Goal: Transaction & Acquisition: Book appointment/travel/reservation

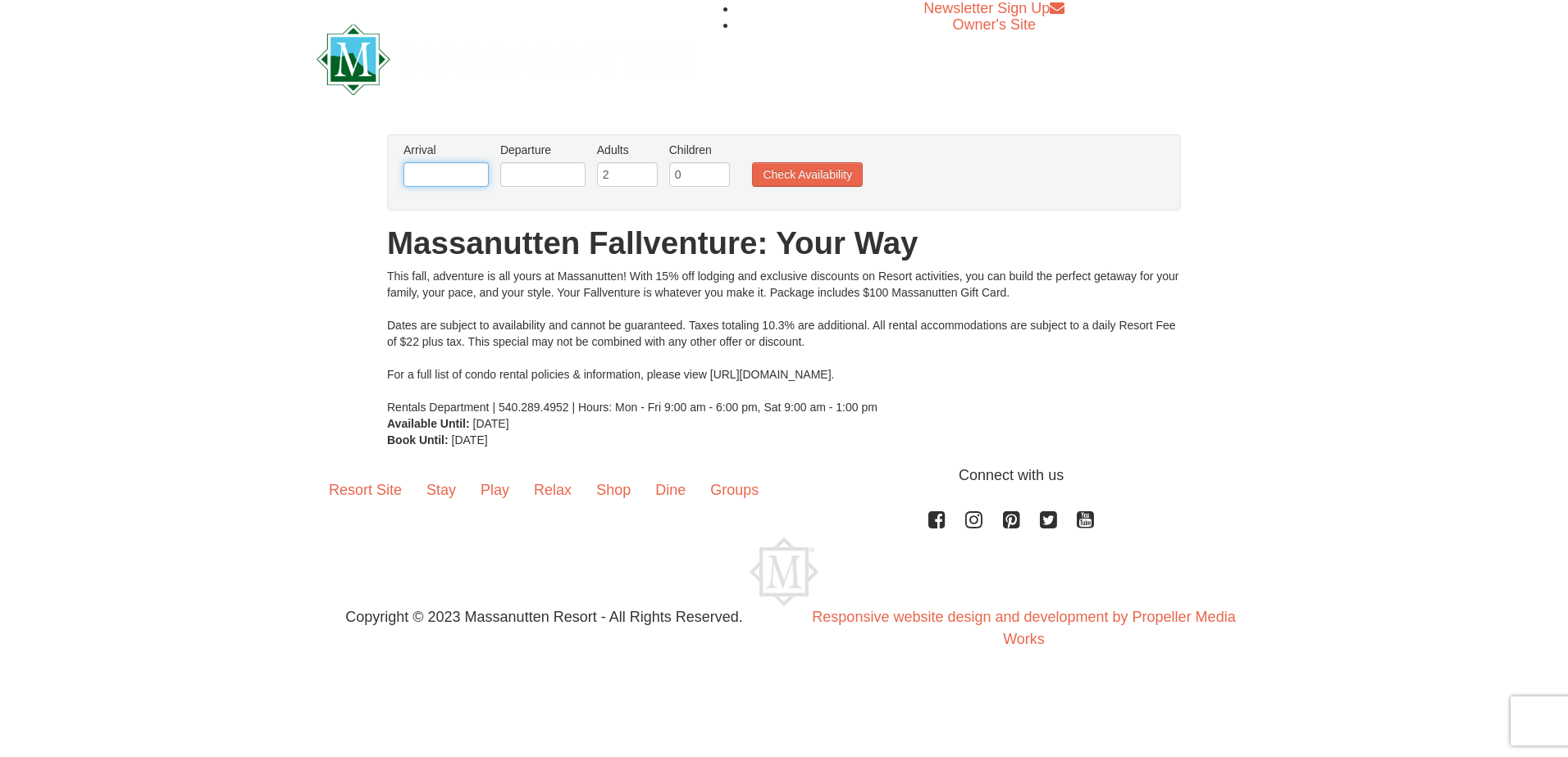
click at [459, 176] on input "text" at bounding box center [446, 175] width 86 height 24
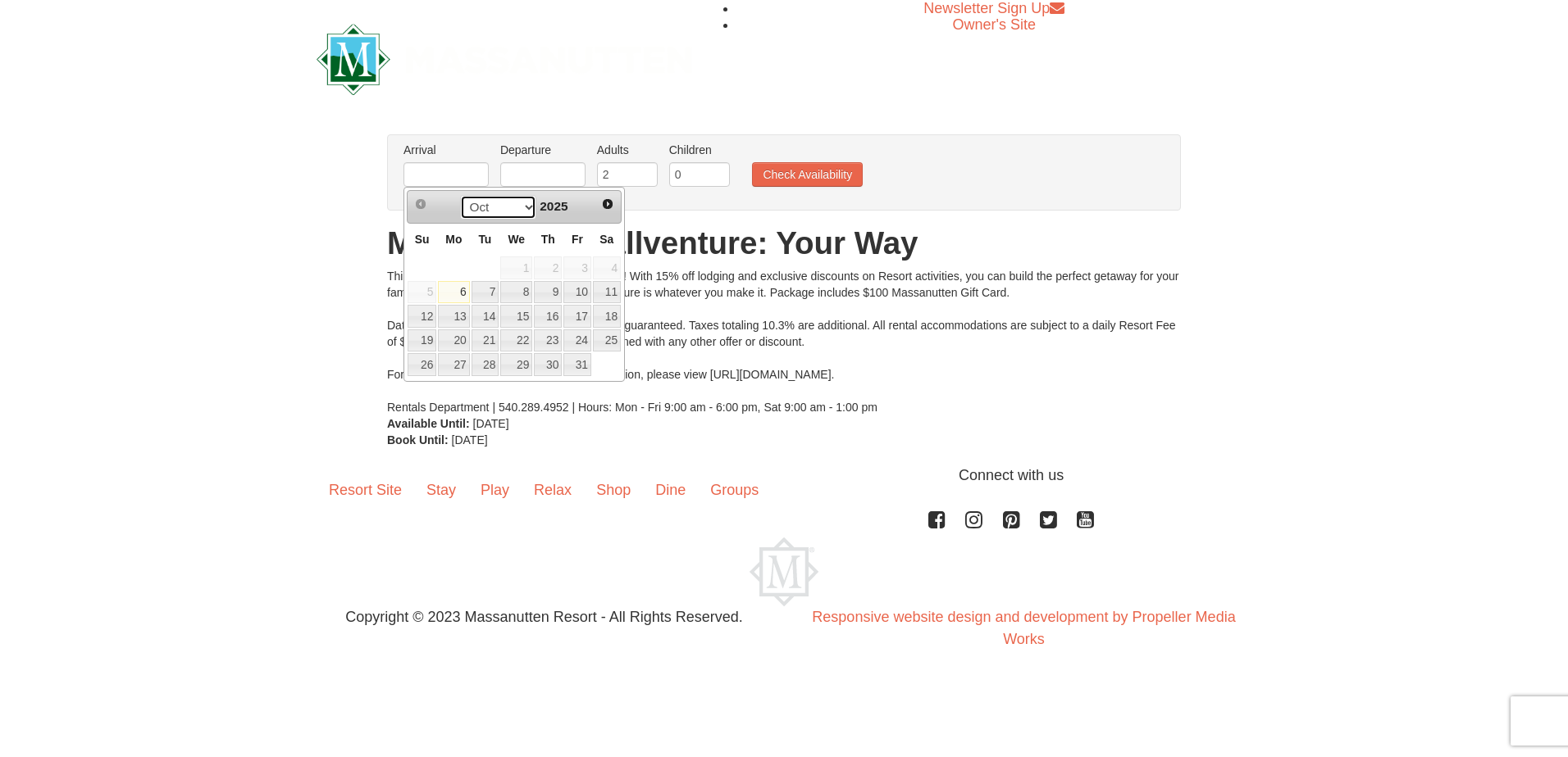
click at [523, 209] on select "Oct Nov Dec" at bounding box center [498, 207] width 76 height 24
click at [549, 290] on link "6" at bounding box center [548, 292] width 28 height 23
type input "[DATE]"
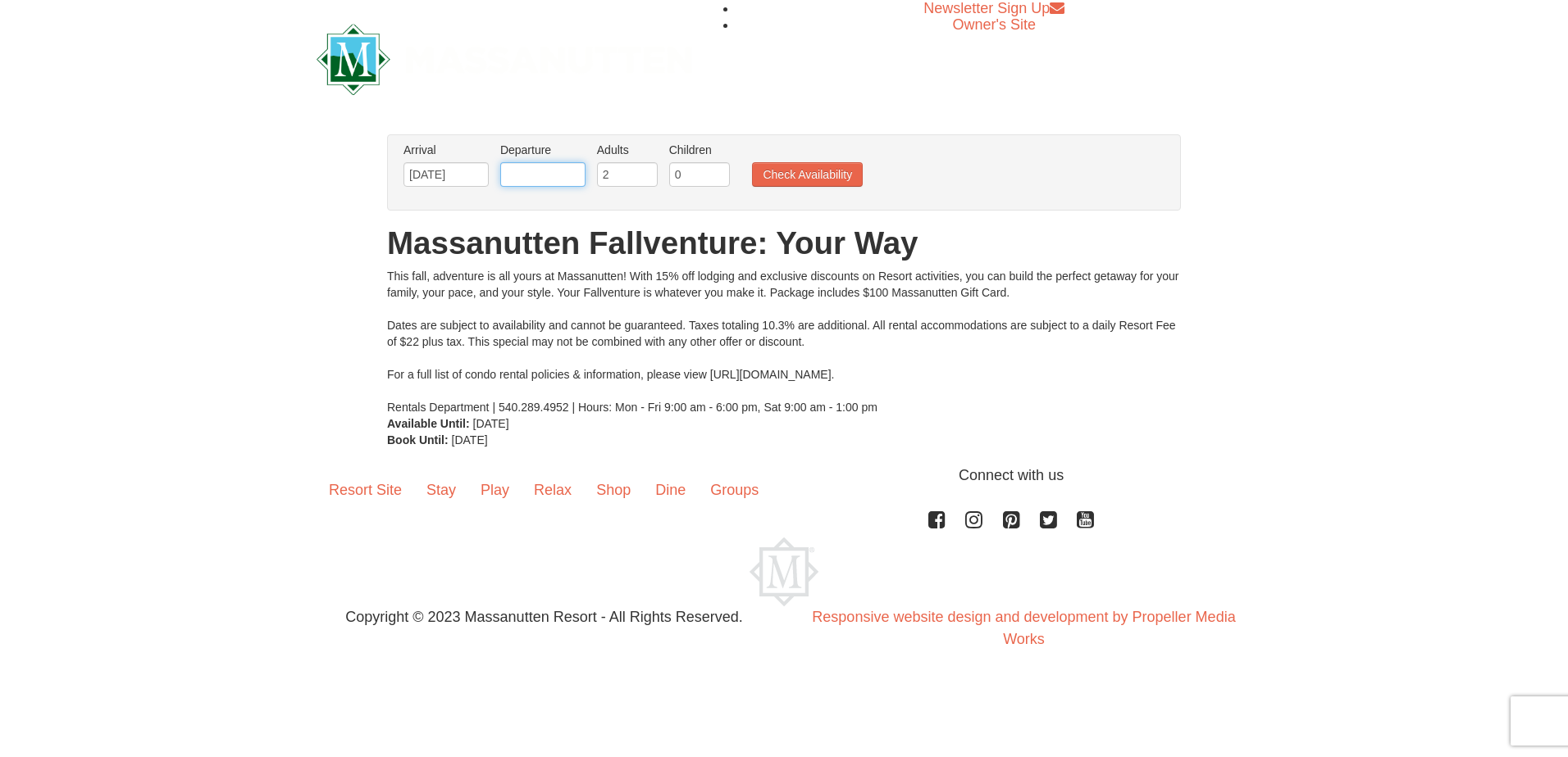
click at [549, 179] on input "text" at bounding box center [543, 175] width 86 height 24
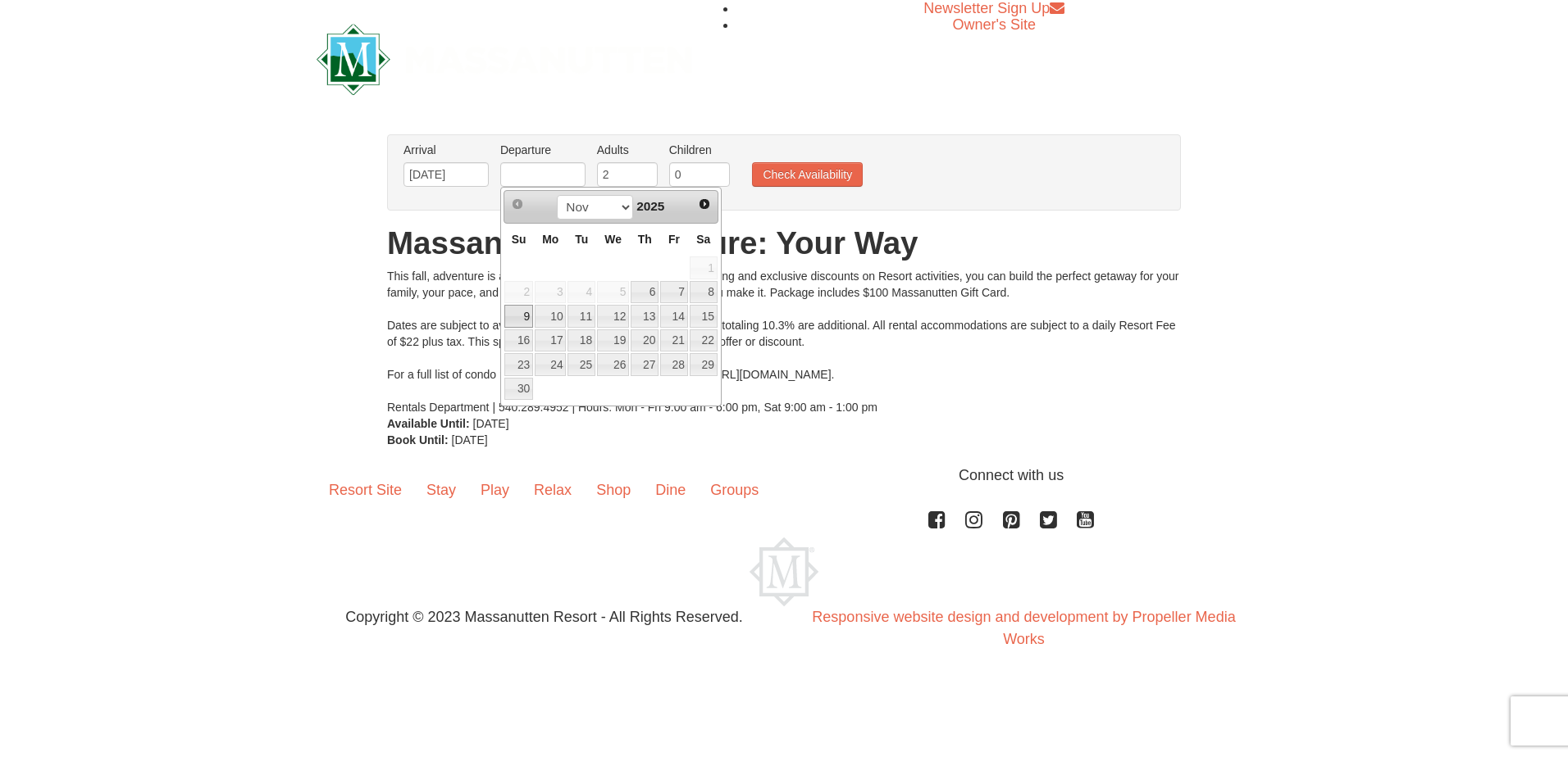
click at [524, 318] on link "9" at bounding box center [518, 316] width 29 height 23
type input "[DATE]"
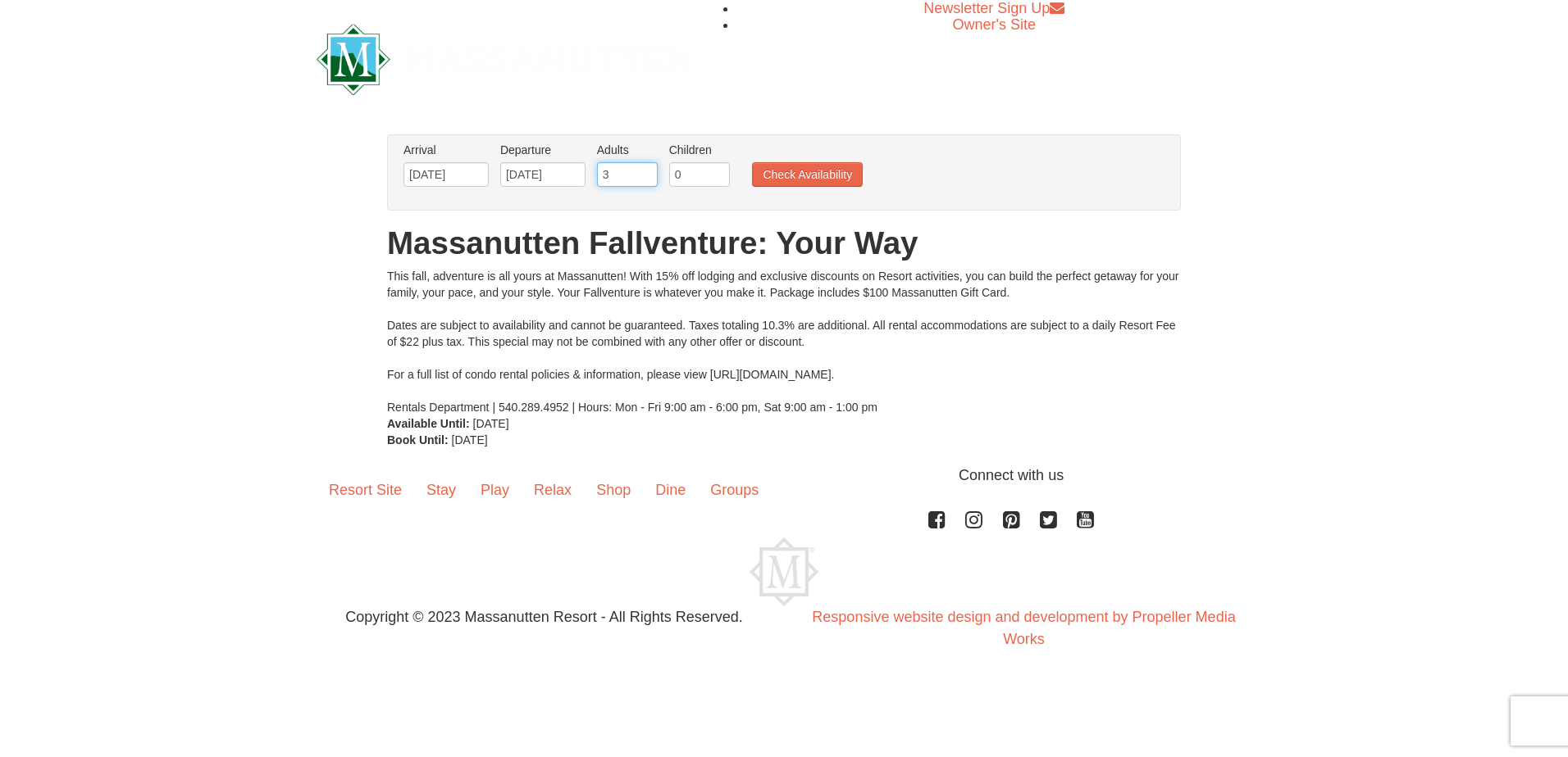
click at [646, 169] on input "3" at bounding box center [627, 175] width 61 height 24
type input "4"
click at [646, 169] on input "4" at bounding box center [627, 175] width 61 height 24
click at [721, 170] on input "1" at bounding box center [699, 175] width 61 height 24
click at [721, 170] on input "2" at bounding box center [699, 175] width 61 height 24
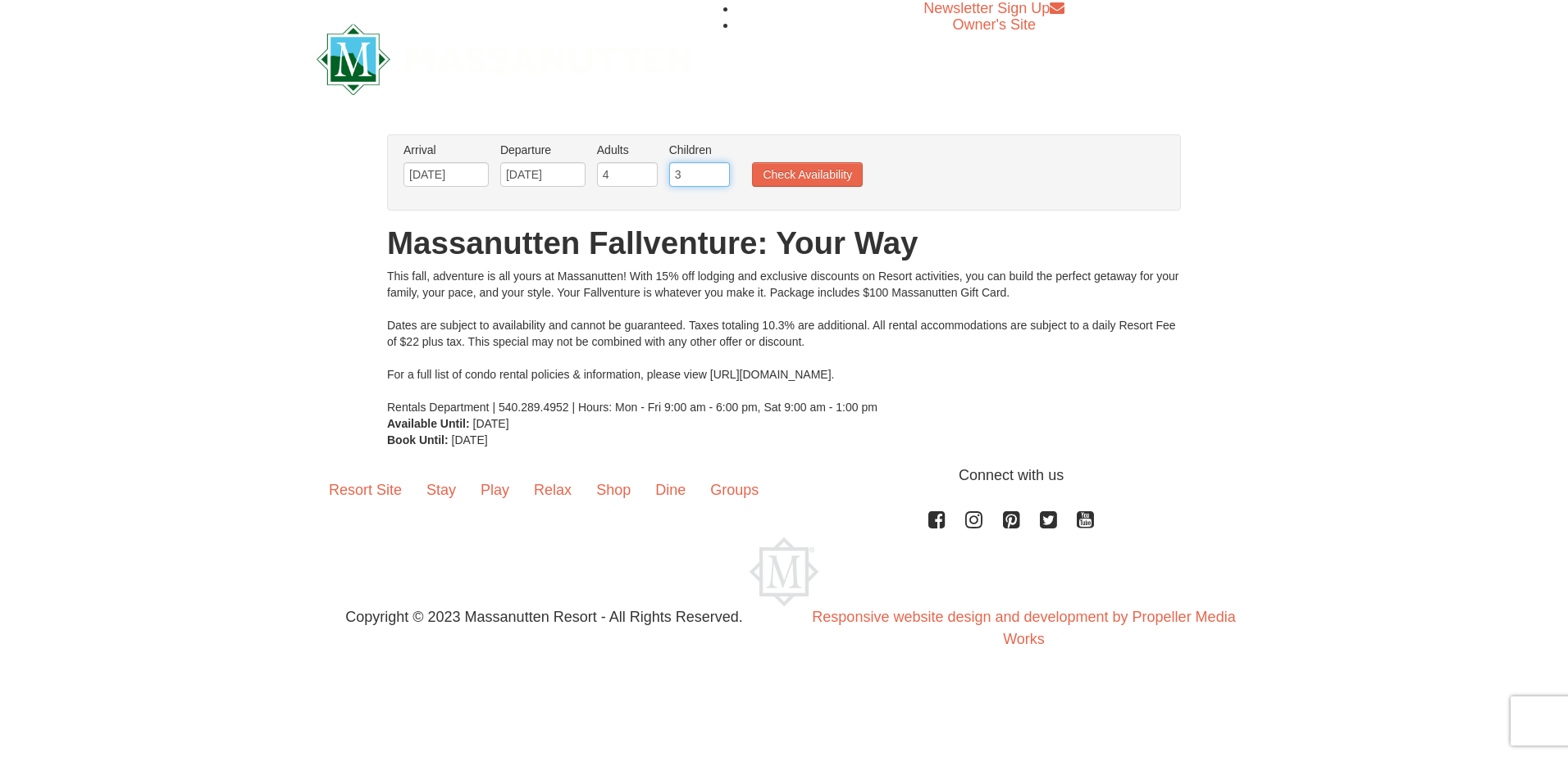
click at [721, 170] on input "3" at bounding box center [699, 175] width 61 height 24
click at [721, 170] on input "4" at bounding box center [699, 175] width 61 height 24
type input "5"
click at [721, 170] on input "5" at bounding box center [699, 175] width 61 height 24
click at [790, 169] on button "Check Availability" at bounding box center [807, 175] width 111 height 24
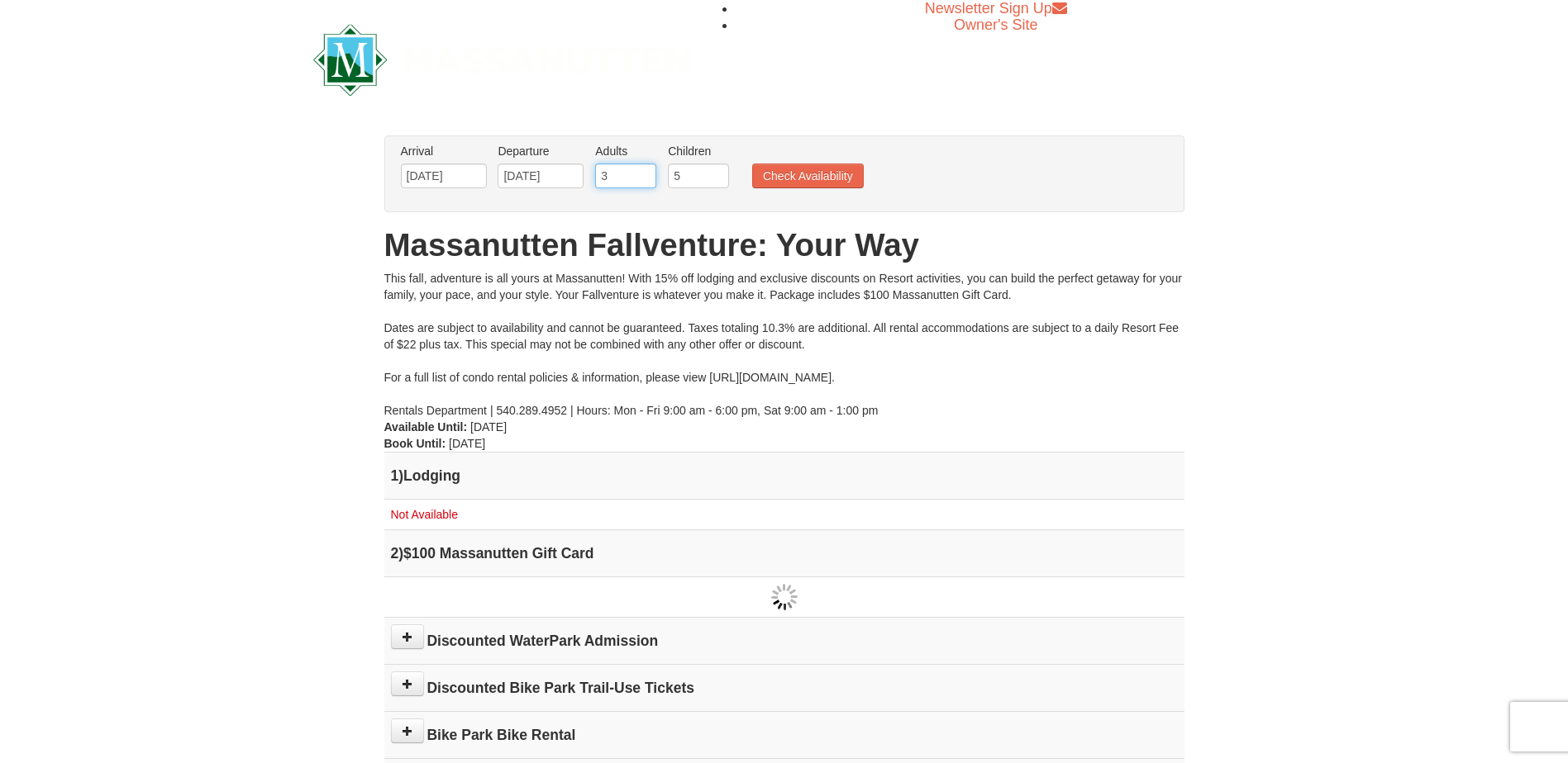
click at [647, 180] on input "3" at bounding box center [626, 176] width 61 height 24
type input "2"
click at [647, 180] on input "2" at bounding box center [626, 176] width 61 height 24
click at [719, 181] on input "4" at bounding box center [699, 176] width 61 height 24
click at [719, 181] on input "3" at bounding box center [699, 176] width 61 height 24
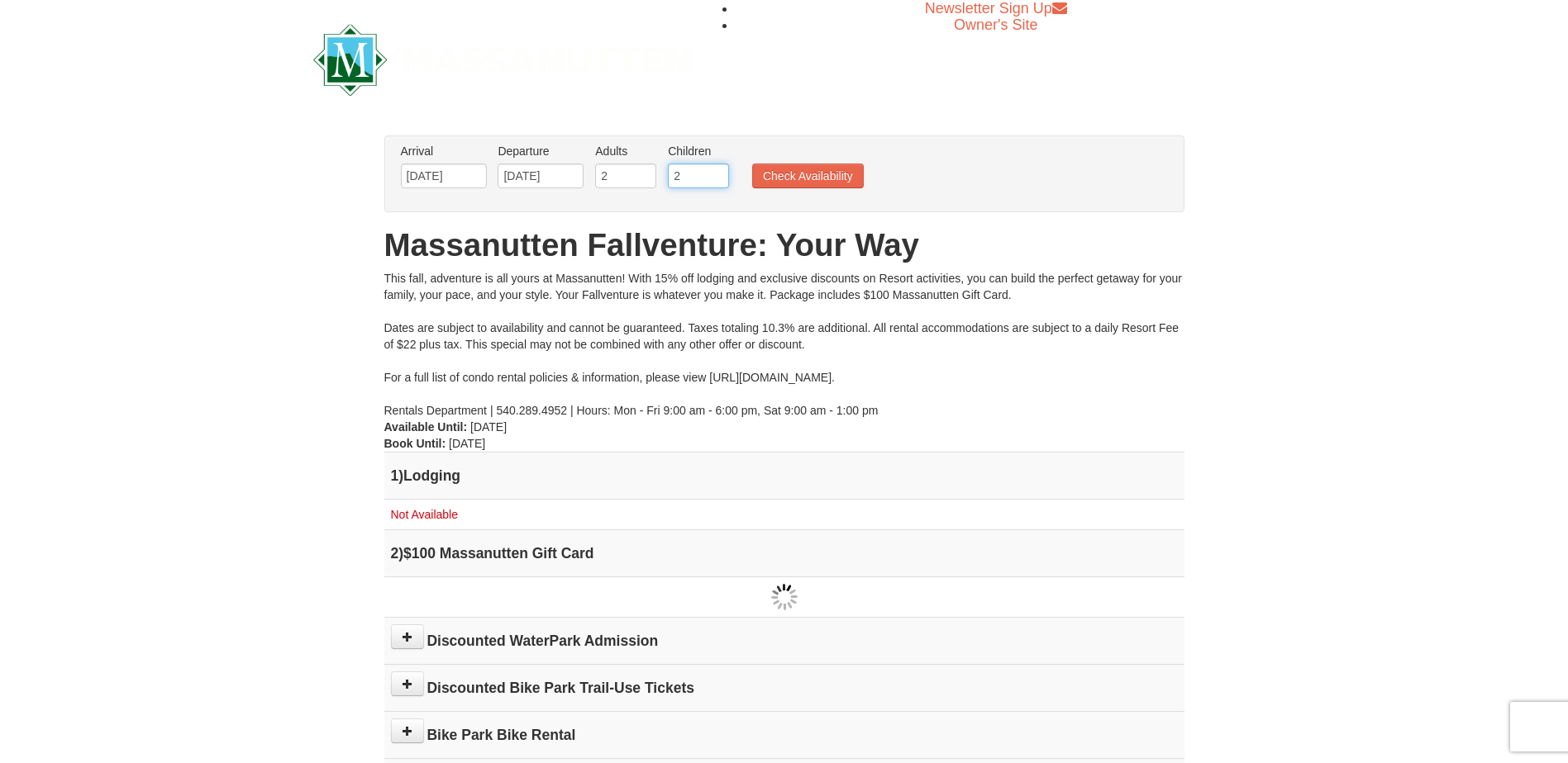
type input "2"
click at [719, 181] on input "2" at bounding box center [699, 176] width 61 height 24
click at [792, 177] on button "Check Availability" at bounding box center [808, 176] width 112 height 24
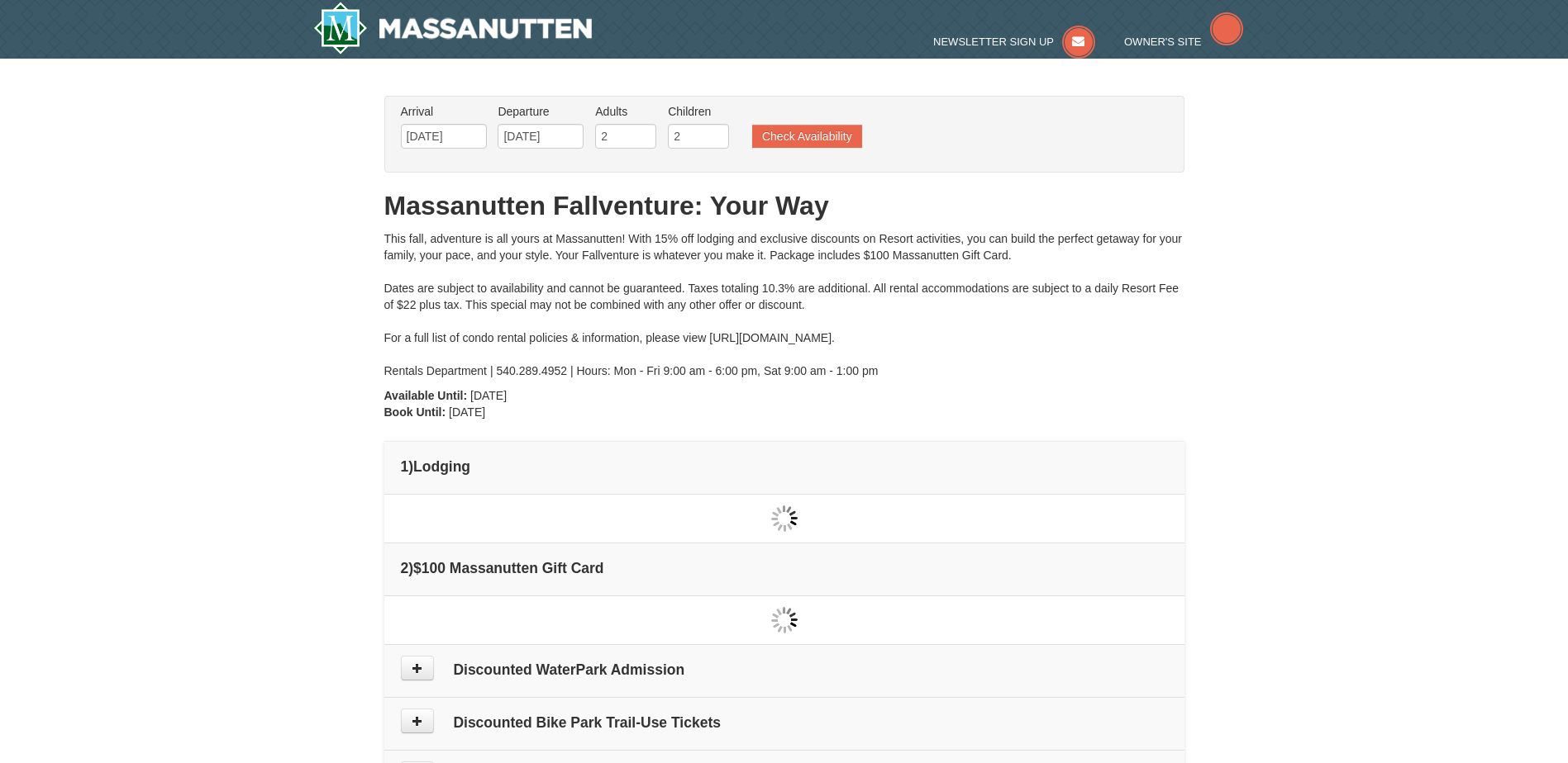
type input "[DATE]"
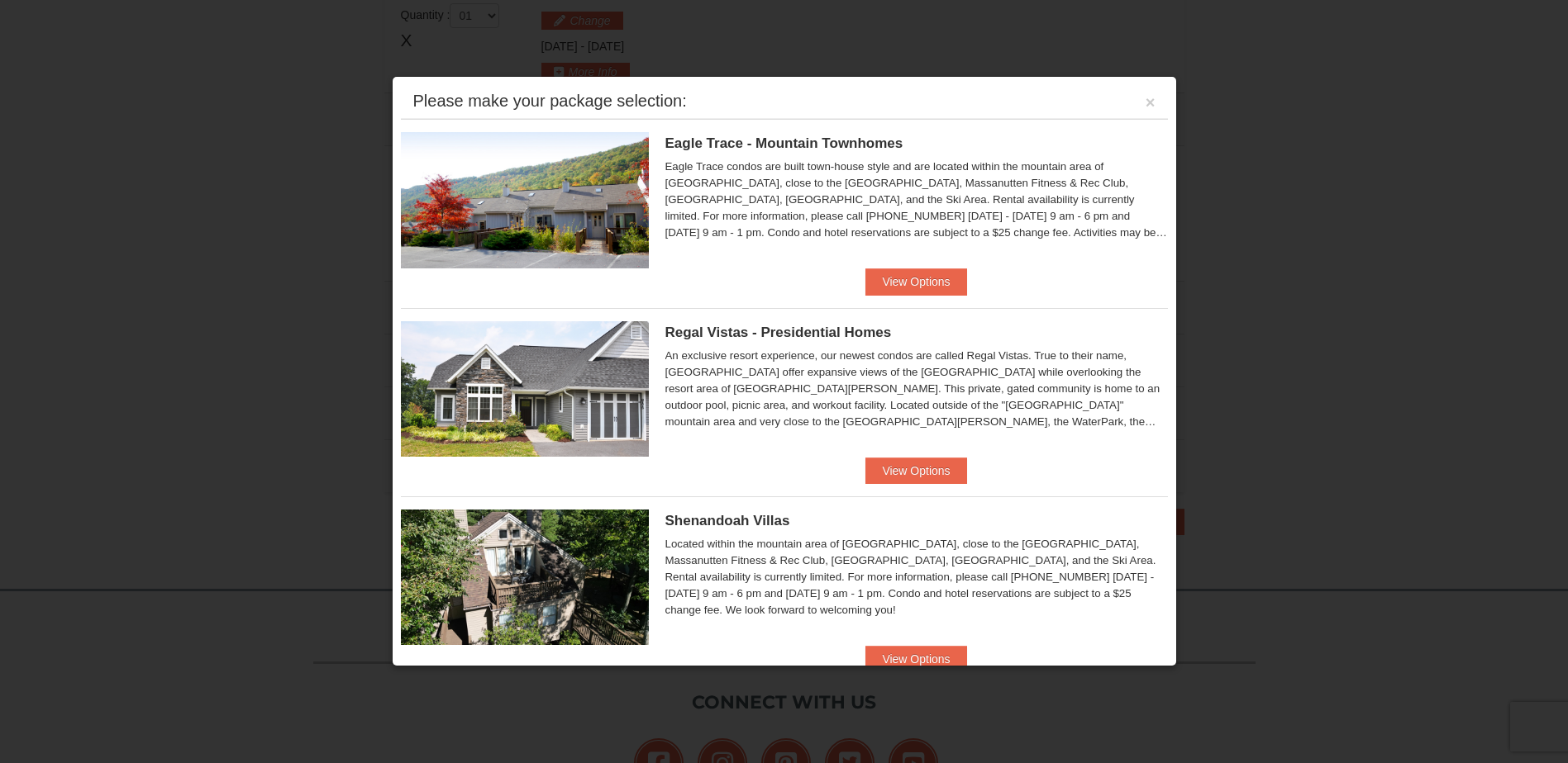
scroll to position [165, 0]
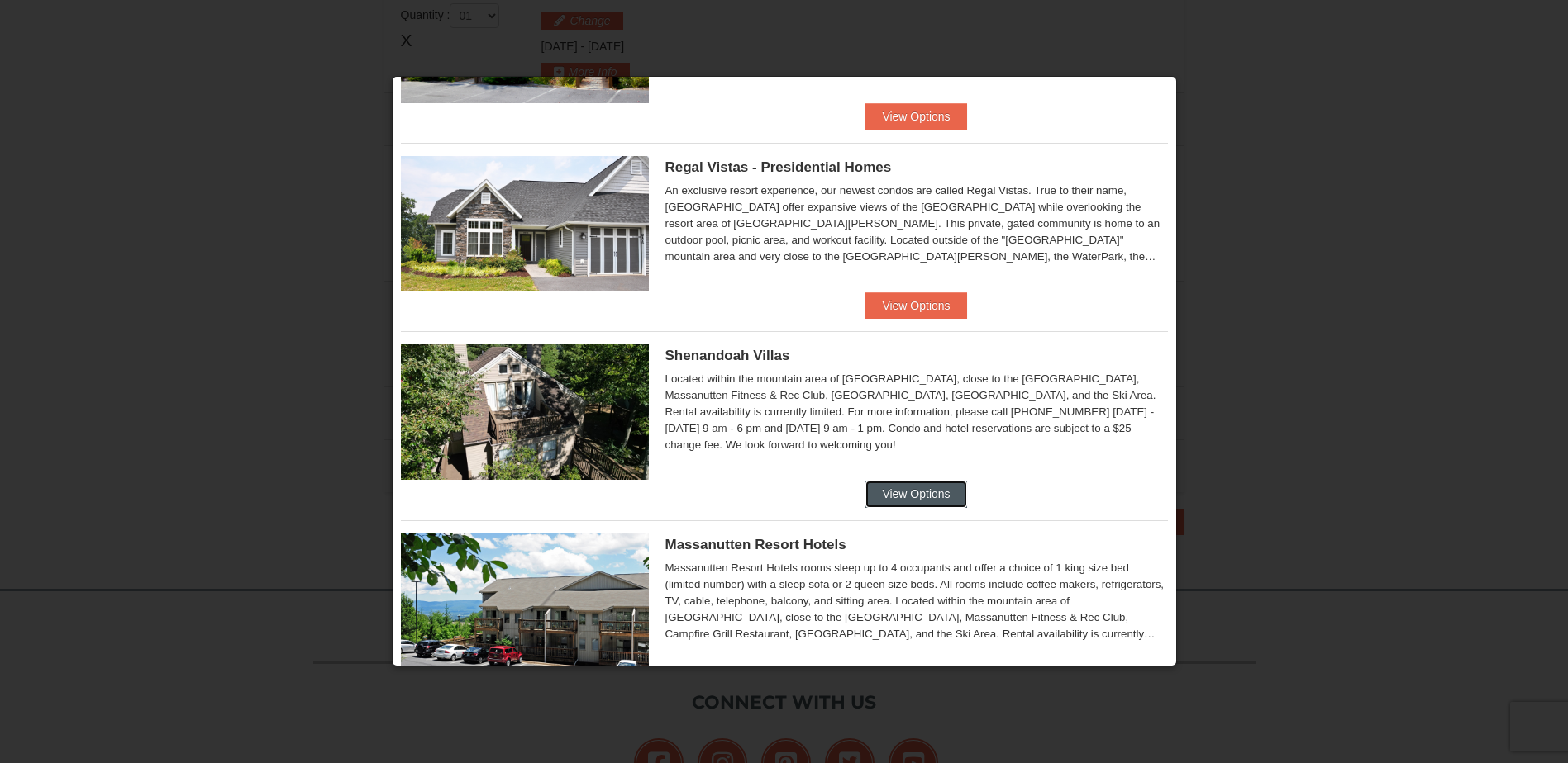
click at [902, 496] on button "View Options" at bounding box center [916, 494] width 101 height 26
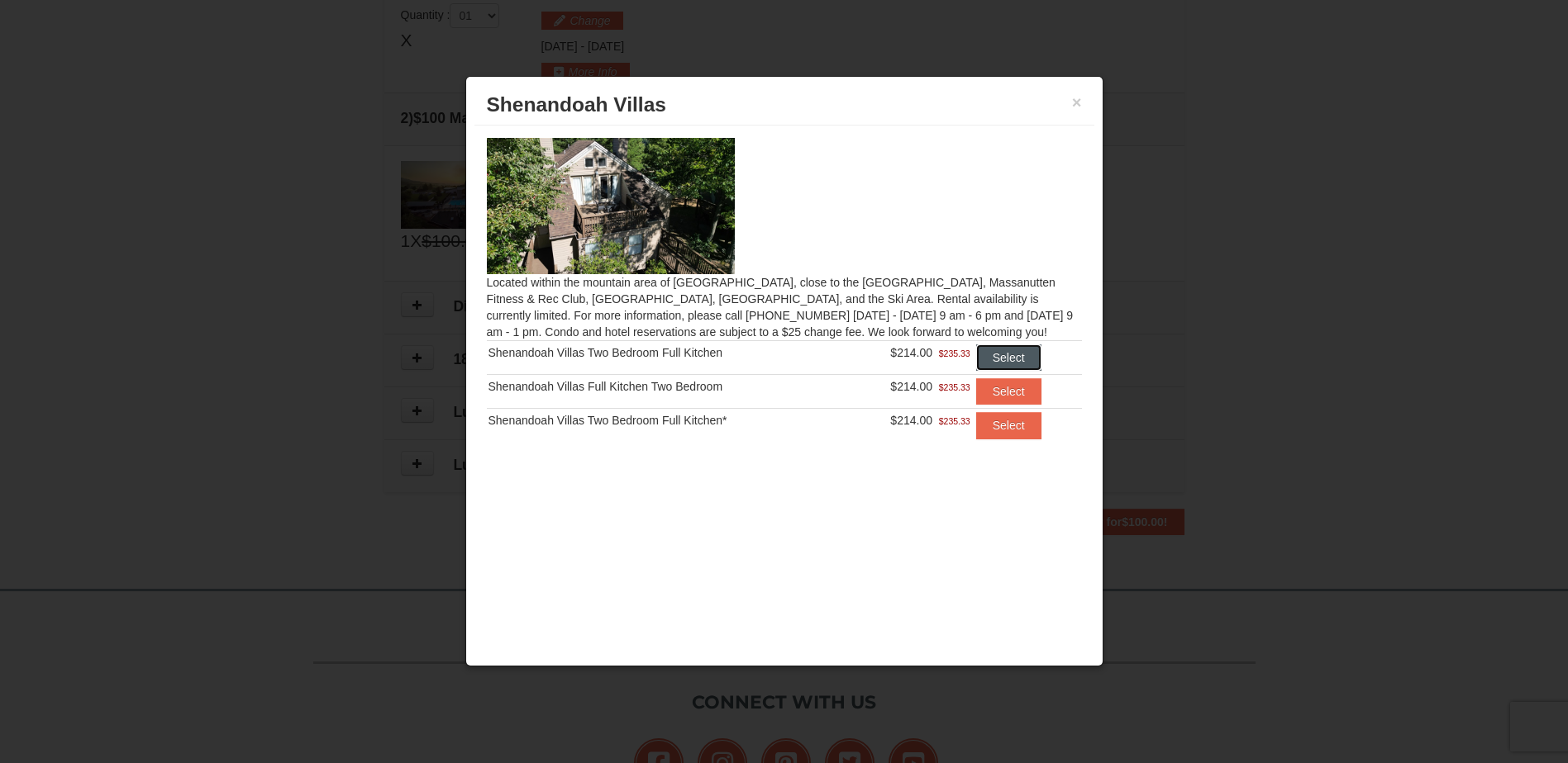
click at [1023, 358] on button "Select" at bounding box center [1009, 358] width 65 height 26
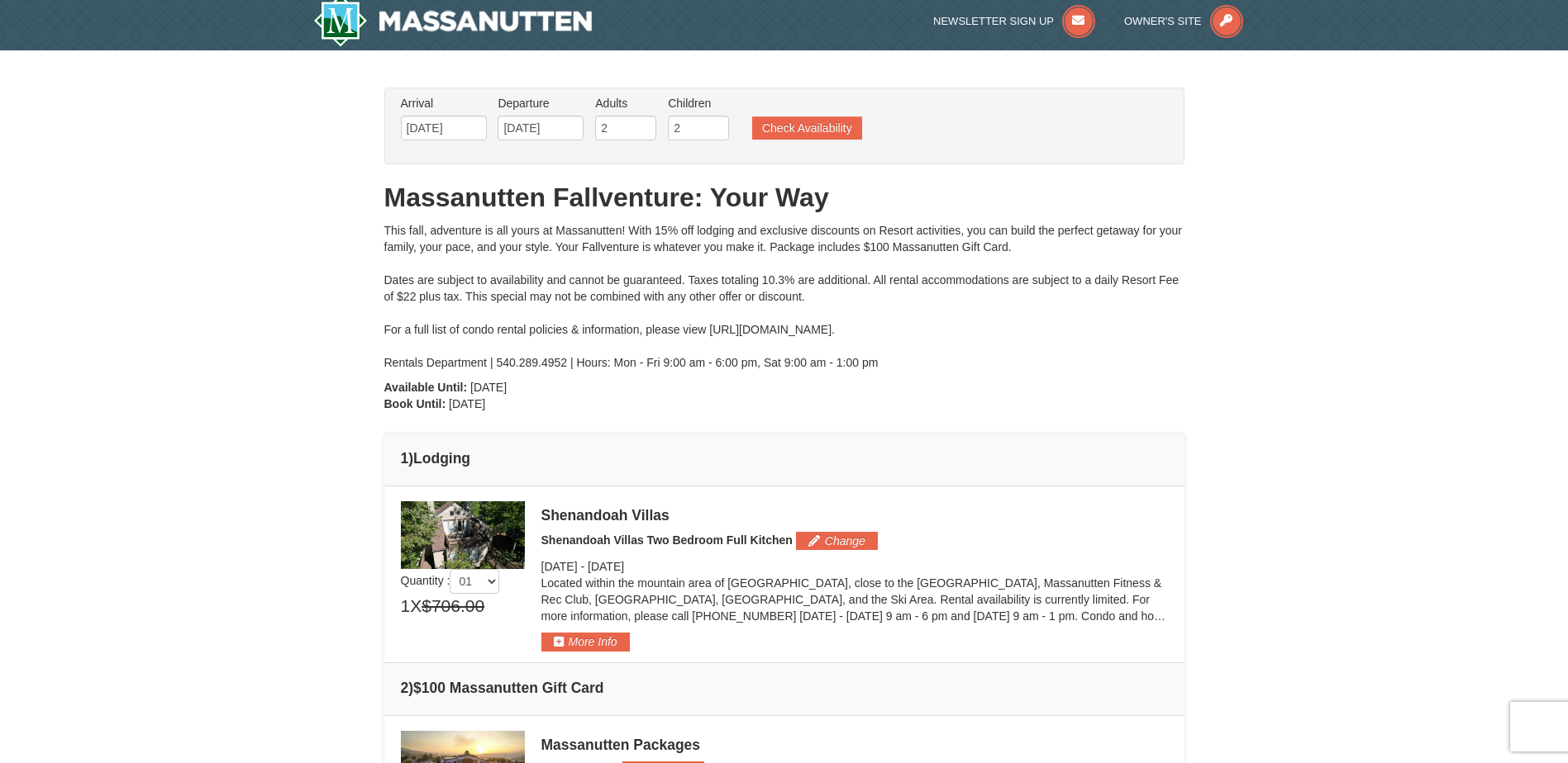
scroll to position [0, 0]
